Goal: Task Accomplishment & Management: Use online tool/utility

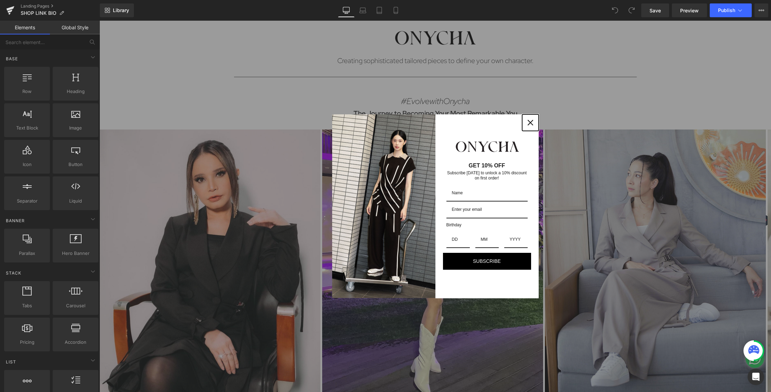
click at [527, 126] on div "Close" at bounding box center [530, 122] width 11 height 11
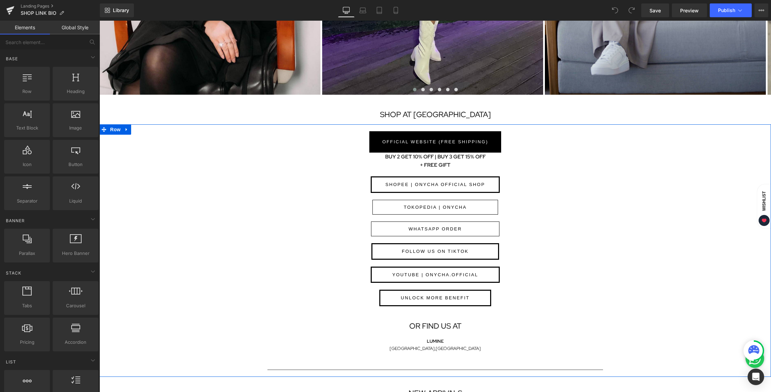
scroll to position [312, 0]
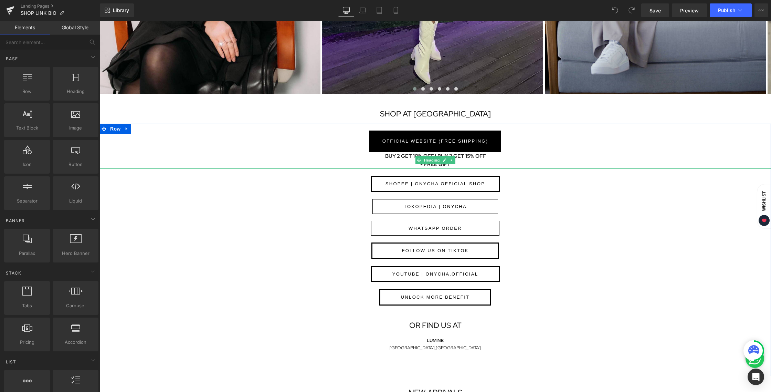
click at [401, 157] on b "BUY 2 GET 10% OFF | BUY 3 GET 15% OFF" at bounding box center [435, 155] width 100 height 7
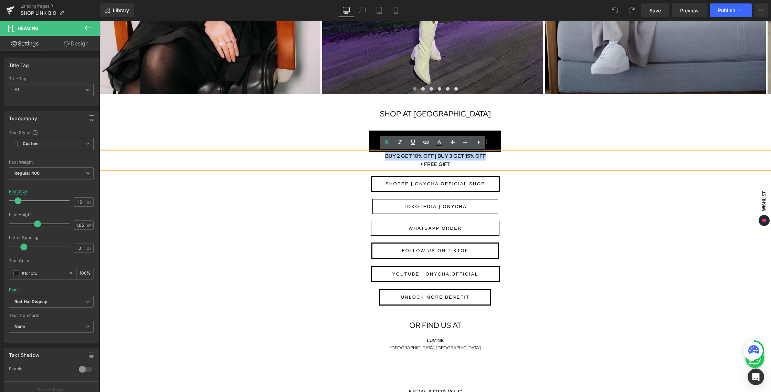
drag, startPoint x: 382, startPoint y: 155, endPoint x: 481, endPoint y: 157, distance: 99.8
click at [481, 157] on h1 "BUY 2 GET 10% OFF | BUY 3 GET 15% OFF" at bounding box center [434, 156] width 671 height 9
click at [437, 164] on b "+ FREE GIFT" at bounding box center [435, 164] width 31 height 7
click at [593, 223] on div "WHATSAPP ORDER" at bounding box center [434, 228] width 671 height 15
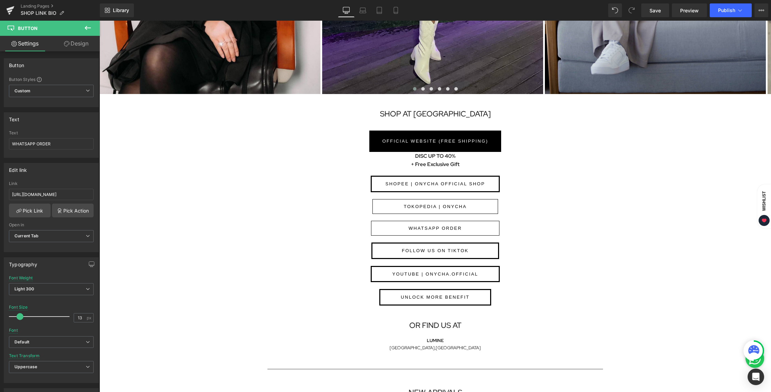
click at [551, 104] on div "SHOP AT [GEOGRAPHIC_DATA]" at bounding box center [435, 110] width 413 height 26
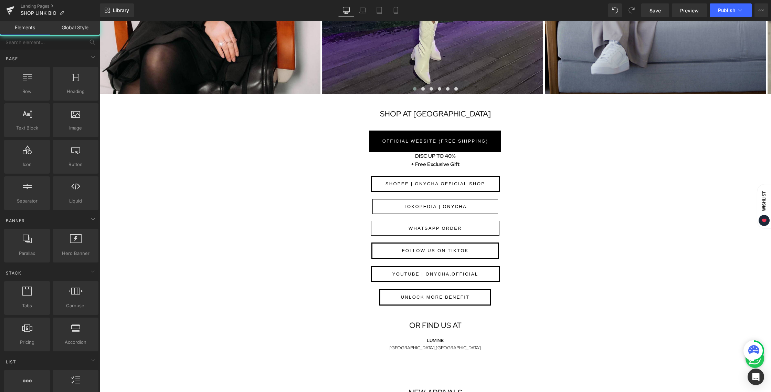
click at [662, 106] on div "Image Creating sophisticated tailored pieces to define your own character. Head…" at bounding box center [434, 328] width 671 height 1238
click at [660, 16] on link "Save" at bounding box center [655, 10] width 28 height 14
click at [717, 11] on button "Publish" at bounding box center [731, 10] width 42 height 14
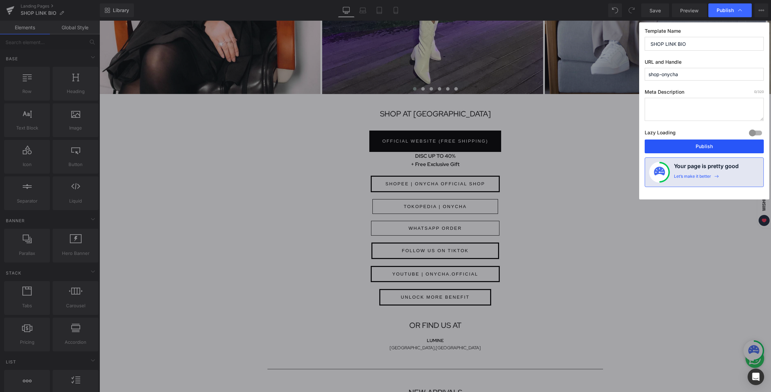
click at [681, 142] on button "Publish" at bounding box center [704, 146] width 119 height 14
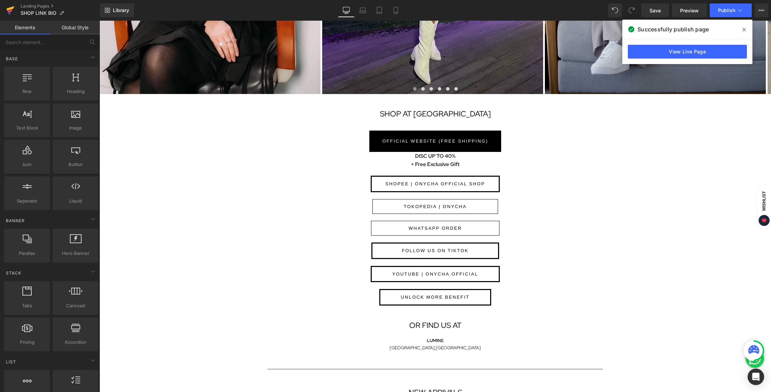
click at [10, 10] on icon at bounding box center [11, 8] width 8 height 4
